Goal: Check status: Check status

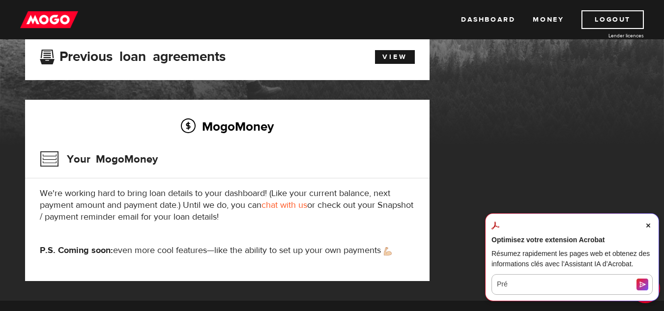
scroll to position [74, 0]
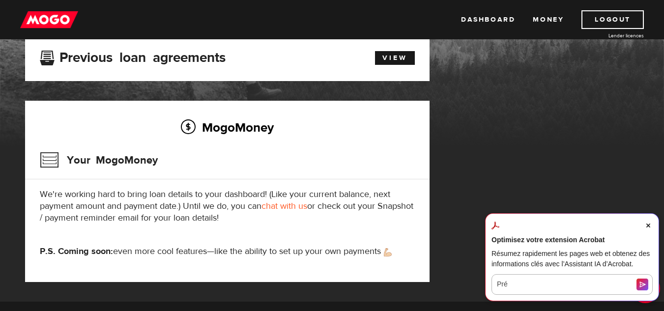
click at [648, 226] on icon "Close Acrobat AI Assistant Dialog" at bounding box center [648, 226] width 4 height 4
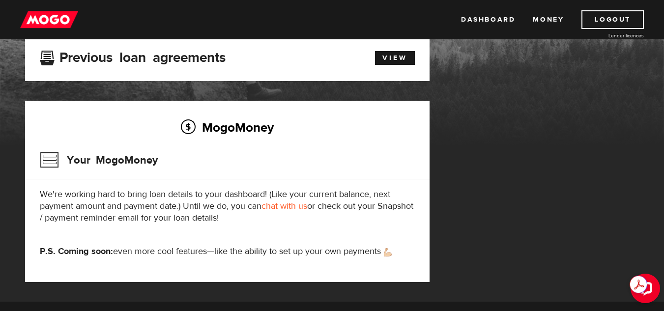
click at [222, 127] on h2 "MogoMoney" at bounding box center [227, 127] width 375 height 21
click at [52, 158] on h3 "Your MogoMoney" at bounding box center [99, 160] width 118 height 26
click at [283, 206] on link "chat with us" at bounding box center [284, 206] width 46 height 11
click at [184, 126] on h2 "MogoMoney" at bounding box center [227, 127] width 375 height 21
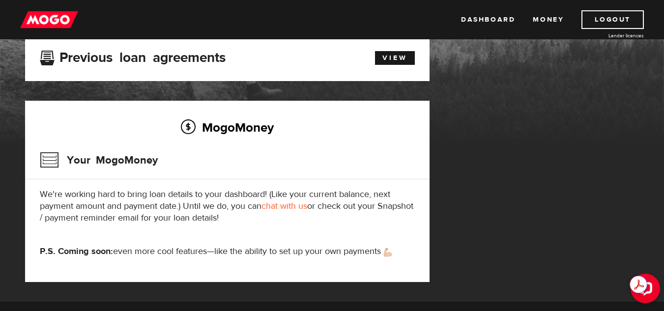
click at [347, 141] on div "MogoMoney Your MogoMoney We're working hard to bring loan details to your dashb…" at bounding box center [227, 191] width 404 height 181
click at [395, 60] on link "View" at bounding box center [395, 58] width 40 height 14
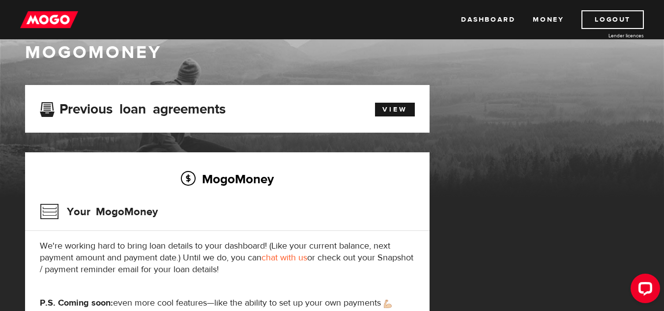
scroll to position [3, 0]
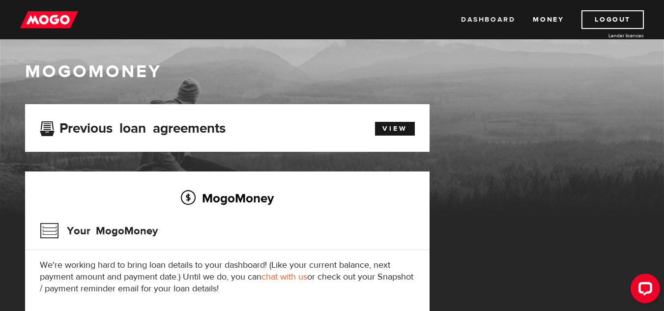
click at [478, 21] on link "Dashboard" at bounding box center [488, 19] width 54 height 19
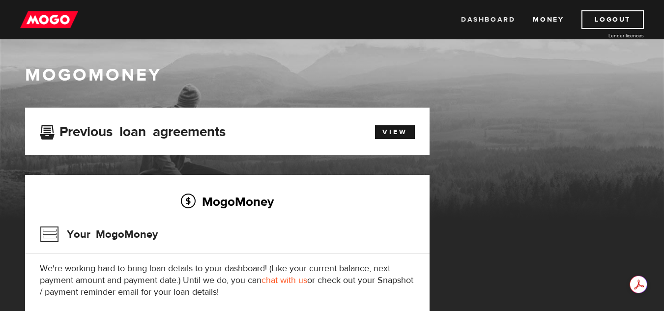
click at [492, 18] on link "Dashboard" at bounding box center [488, 19] width 54 height 19
click at [547, 20] on link "Money" at bounding box center [548, 19] width 31 height 19
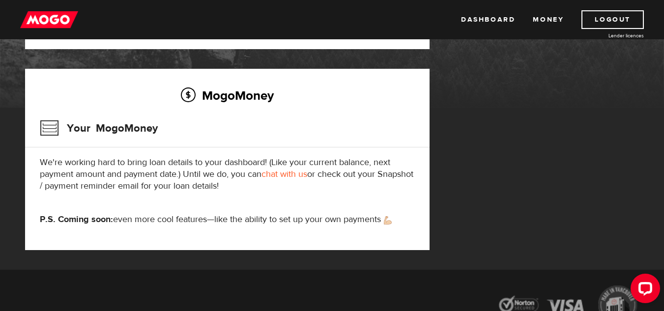
scroll to position [117, 0]
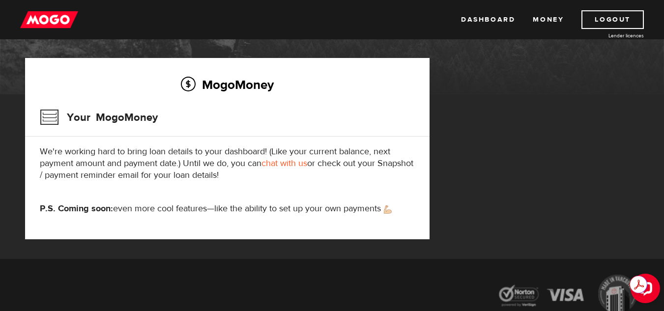
click at [384, 210] on p "P.S. Coming soon: even more cool features—like the ability to set up your own p…" at bounding box center [227, 209] width 375 height 12
